Goal: Find specific page/section: Find specific page/section

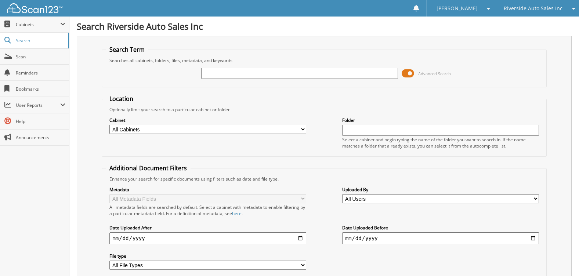
click at [234, 70] on input "text" at bounding box center [299, 73] width 197 height 11
type input "22211"
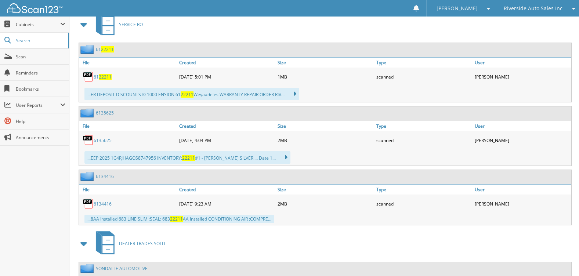
scroll to position [294, 0]
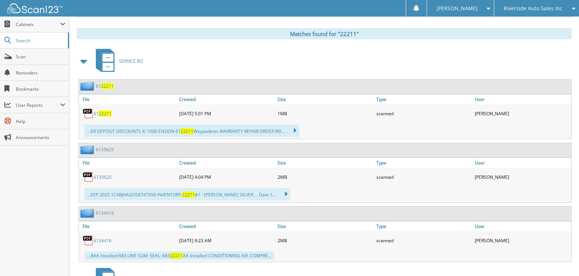
click at [85, 62] on span at bounding box center [84, 61] width 10 height 13
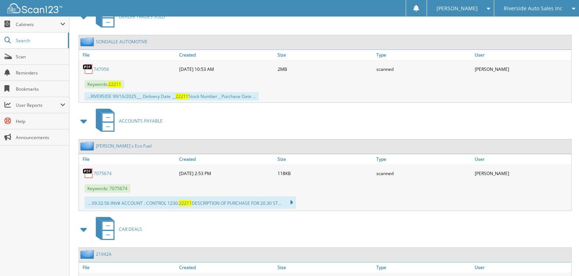
scroll to position [331, 0]
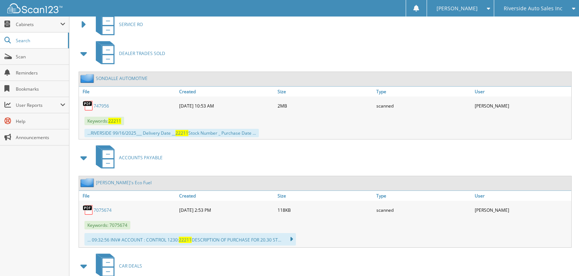
drag, startPoint x: 83, startPoint y: 53, endPoint x: 97, endPoint y: 110, distance: 58.8
copy div "DEALER TRADES SOLD SONDALLE AUTOMOTIVE File Created Size Type User 7"
click at [134, 79] on link "SONDALLE AUTOMOTIVE" at bounding box center [122, 78] width 52 height 6
